Goal: Find specific page/section: Find specific page/section

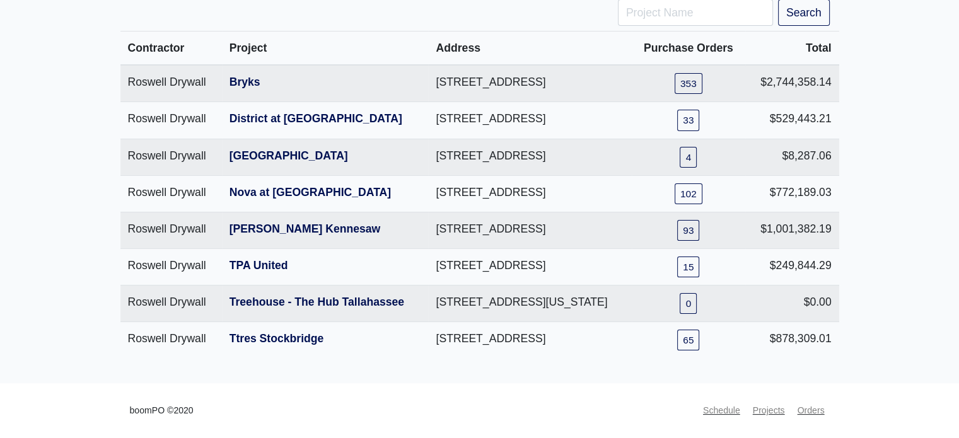
scroll to position [171, 0]
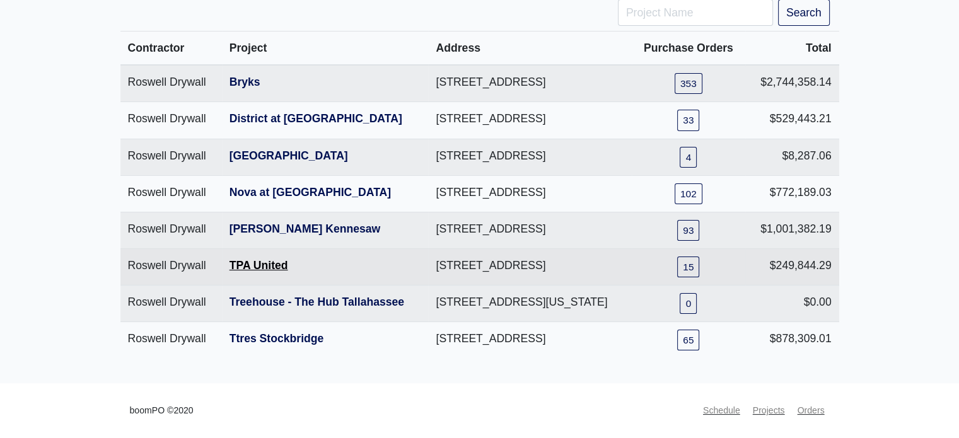
click at [246, 272] on link "TPA United" at bounding box center [258, 265] width 59 height 13
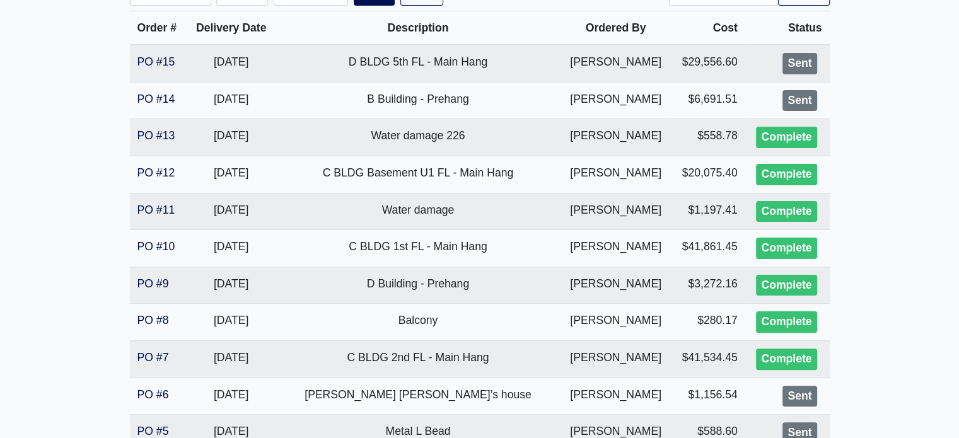
scroll to position [350, 0]
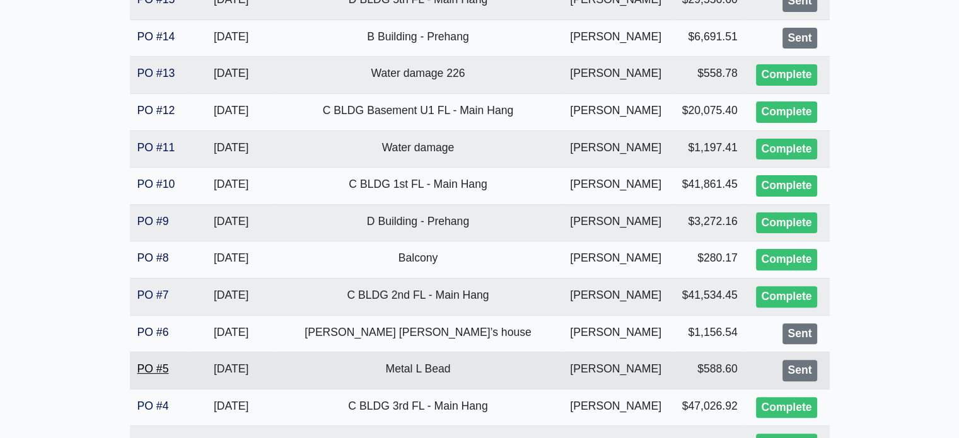
click at [151, 365] on link "PO #5" at bounding box center [153, 369] width 32 height 13
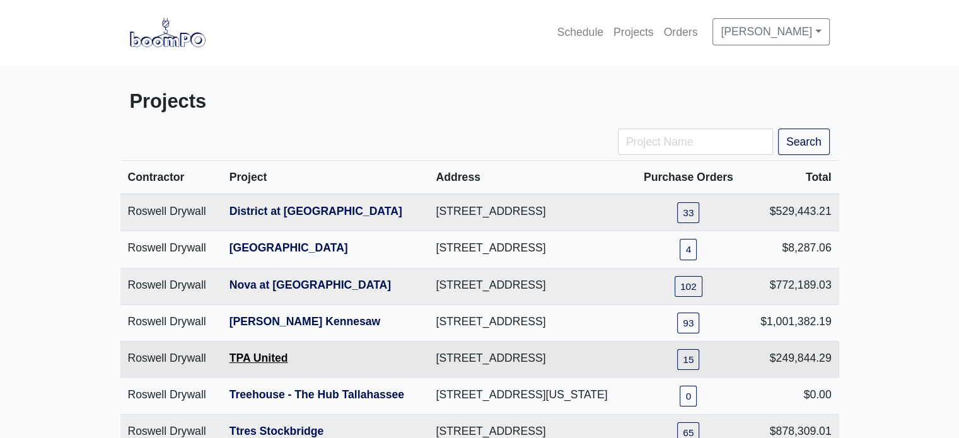
click at [269, 364] on link "TPA United" at bounding box center [258, 358] width 59 height 13
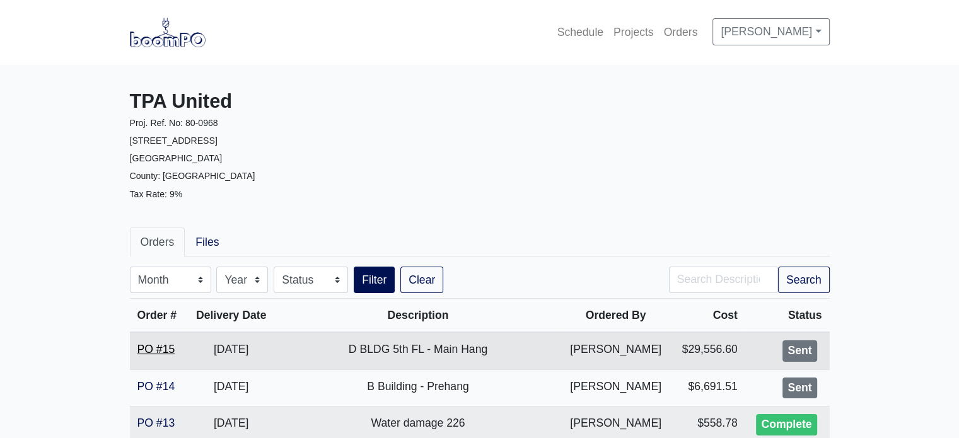
click at [159, 347] on link "PO #15" at bounding box center [156, 349] width 38 height 13
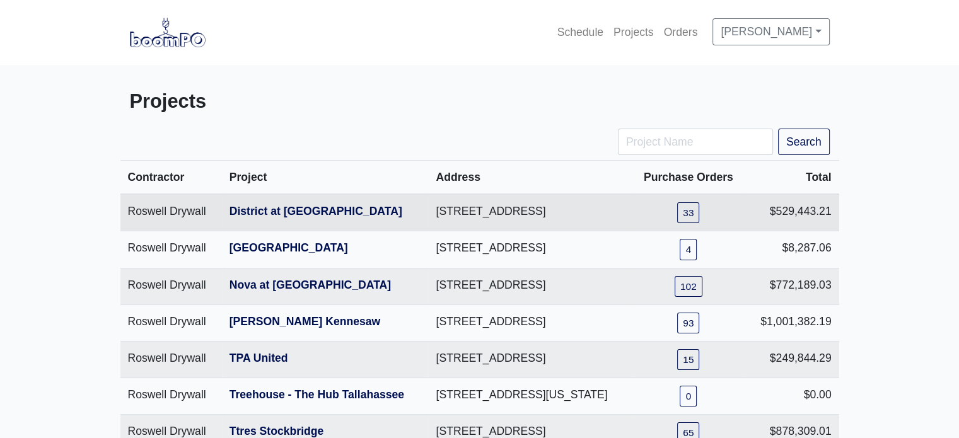
click at [242, 231] on th "District at [GEOGRAPHIC_DATA]" at bounding box center [325, 212] width 207 height 37
click at [255, 218] on link "District at [GEOGRAPHIC_DATA]" at bounding box center [315, 211] width 173 height 13
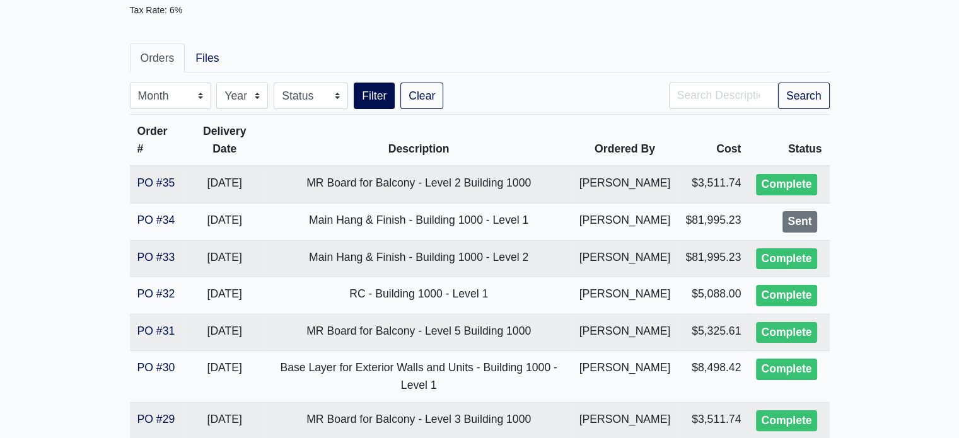
scroll to position [189, 0]
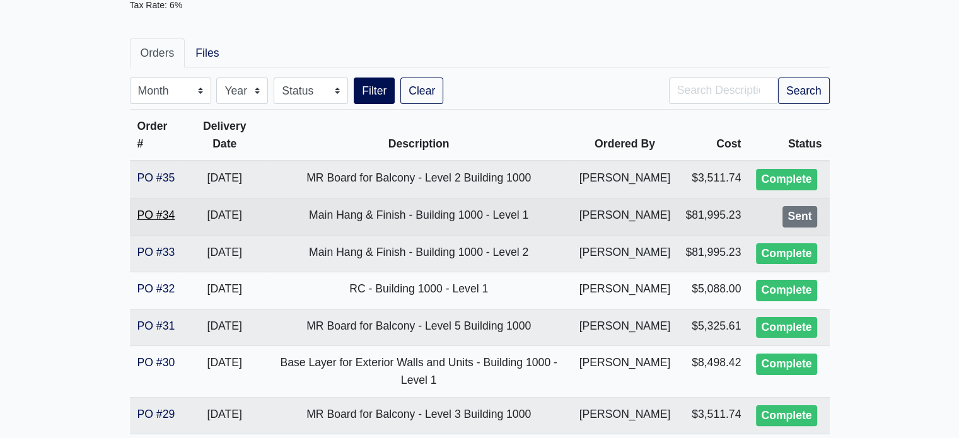
click at [164, 221] on link "PO #34" at bounding box center [156, 215] width 38 height 13
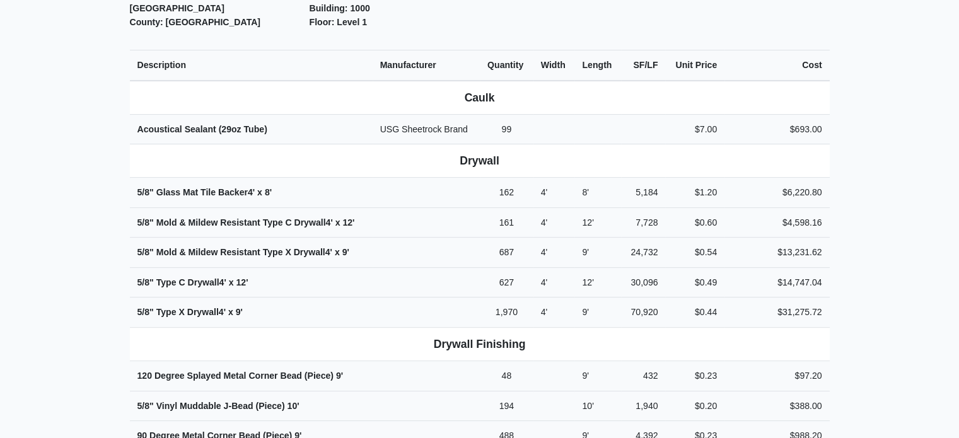
scroll to position [388, 0]
